Goal: Navigation & Orientation: Find specific page/section

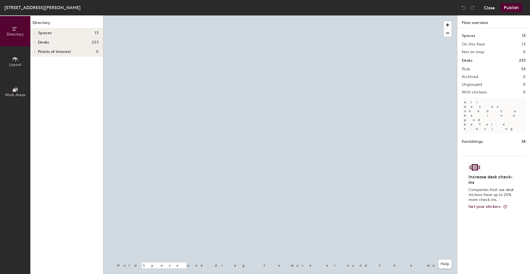
click at [487, 9] on button "Close" at bounding box center [489, 7] width 11 height 9
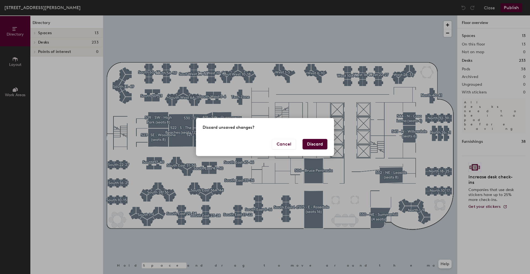
click at [315, 140] on button "Discard" at bounding box center [314, 144] width 25 height 10
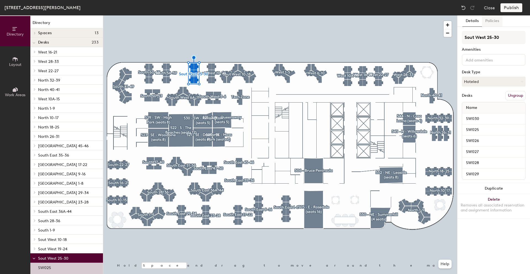
click at [493, 23] on button "Policies" at bounding box center [492, 20] width 20 height 11
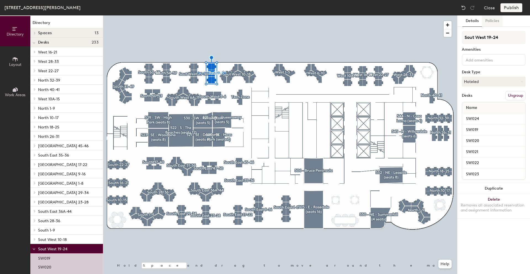
click at [489, 25] on button "Policies" at bounding box center [492, 20] width 20 height 11
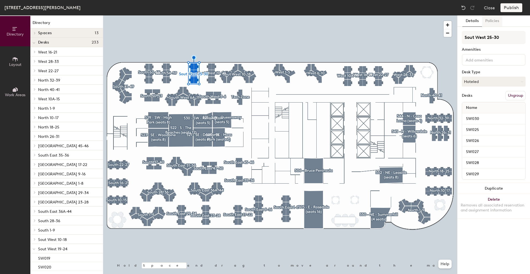
click at [498, 21] on button "Policies" at bounding box center [492, 20] width 20 height 11
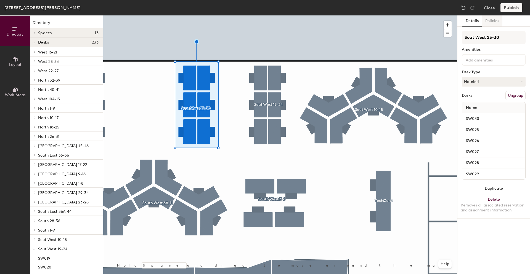
click at [488, 21] on button "Policies" at bounding box center [492, 20] width 20 height 11
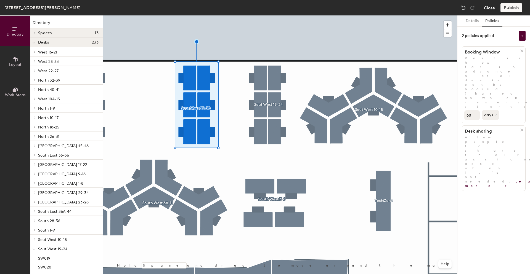
click at [493, 8] on button "Close" at bounding box center [489, 7] width 11 height 9
